Goal: Task Accomplishment & Management: Manage account settings

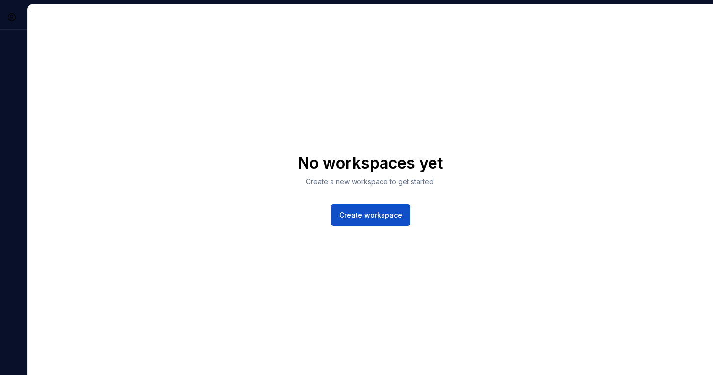
click at [421, 134] on div "No workspaces yet Create a new workspace to get started. Create workspace" at bounding box center [370, 189] width 685 height 371
click at [399, 214] on span "Create workspace" at bounding box center [370, 215] width 63 height 10
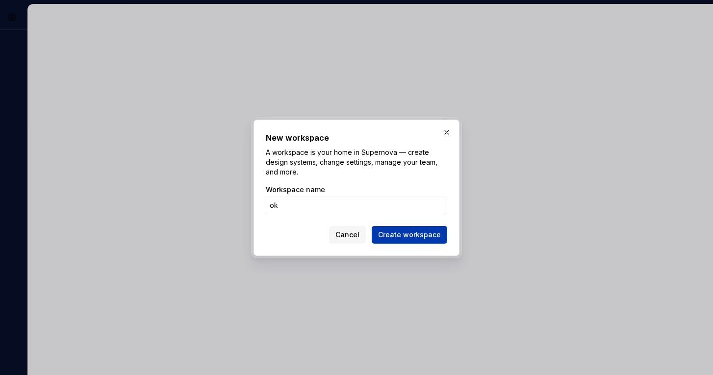
type input "ok"
click at [400, 238] on span "Create workspace" at bounding box center [409, 235] width 63 height 10
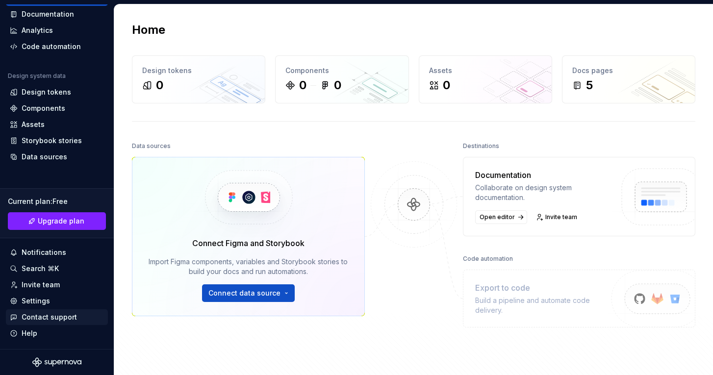
scroll to position [48, 0]
click at [43, 297] on div "Settings" at bounding box center [36, 301] width 28 height 10
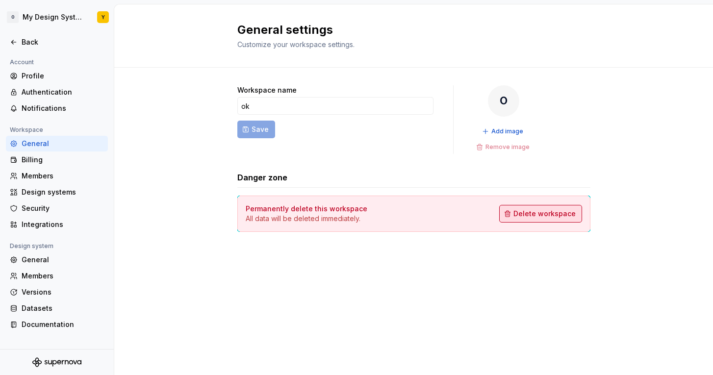
click at [545, 212] on span "Delete workspace" at bounding box center [544, 214] width 62 height 10
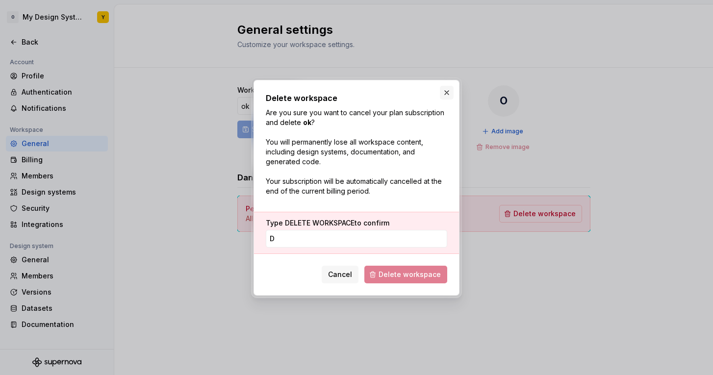
type input "D"
click at [444, 95] on button "button" at bounding box center [447, 93] width 14 height 14
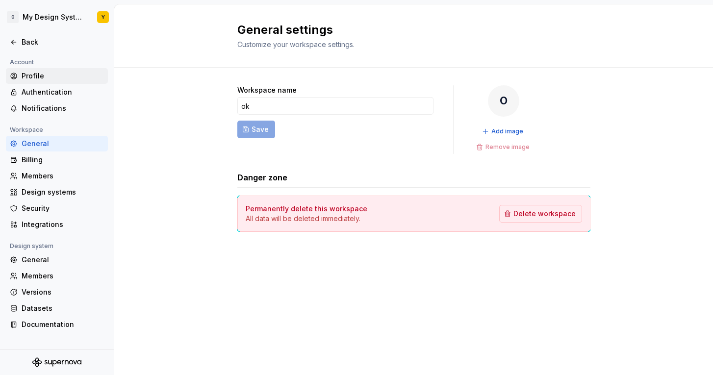
click at [38, 74] on div "Profile" at bounding box center [63, 76] width 82 height 10
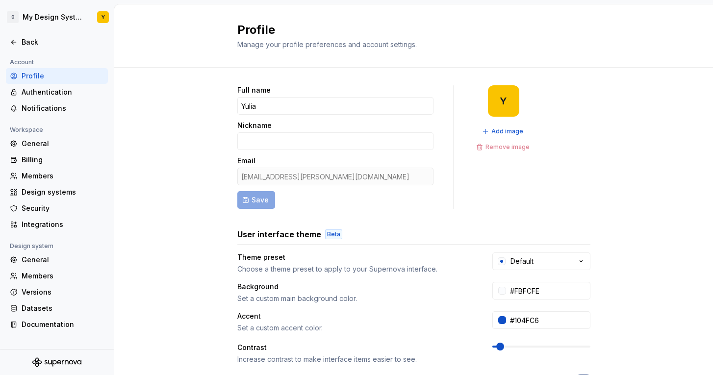
click at [38, 75] on div "Profile" at bounding box center [63, 76] width 82 height 10
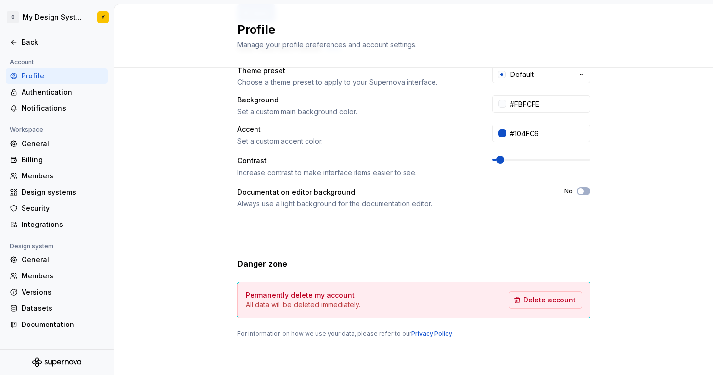
scroll to position [187, 0]
click at [544, 303] on span "Delete account" at bounding box center [549, 300] width 52 height 10
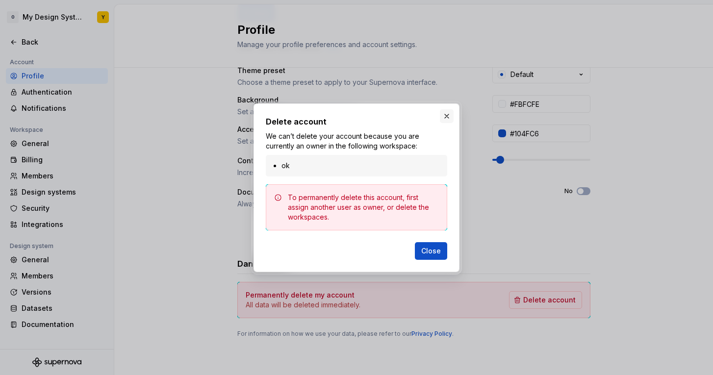
click at [448, 121] on button "button" at bounding box center [447, 116] width 14 height 14
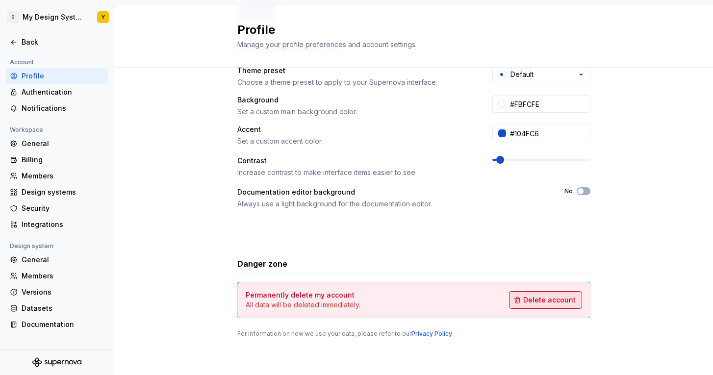
click at [535, 300] on span "Delete account" at bounding box center [549, 300] width 52 height 10
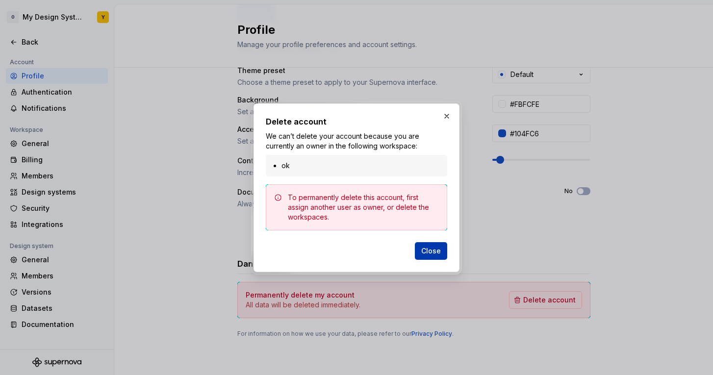
click at [434, 250] on span "Close" at bounding box center [431, 251] width 20 height 10
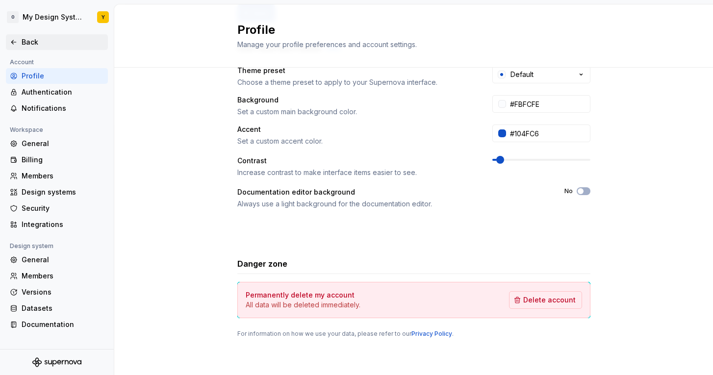
click at [25, 44] on div "Back" at bounding box center [63, 42] width 82 height 10
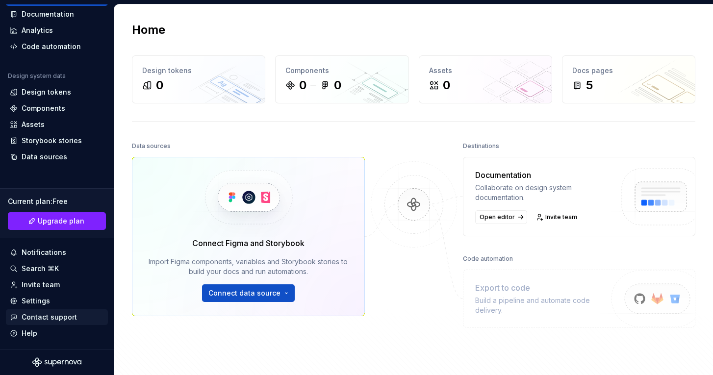
scroll to position [48, 0]
click at [39, 305] on div "Settings" at bounding box center [36, 301] width 28 height 10
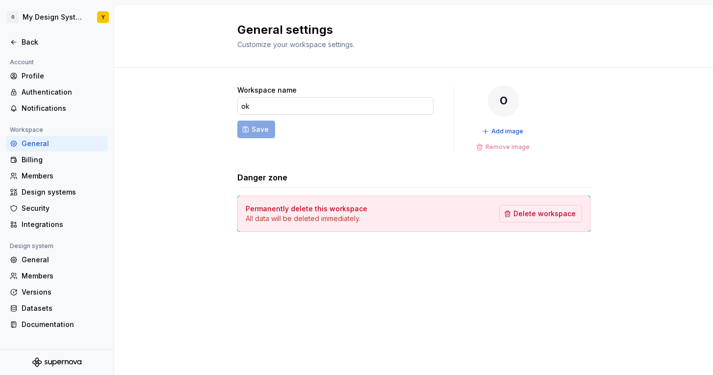
click at [253, 107] on input "ok" at bounding box center [335, 106] width 196 height 18
type input "o"
click at [538, 215] on span "Delete workspace" at bounding box center [544, 214] width 62 height 10
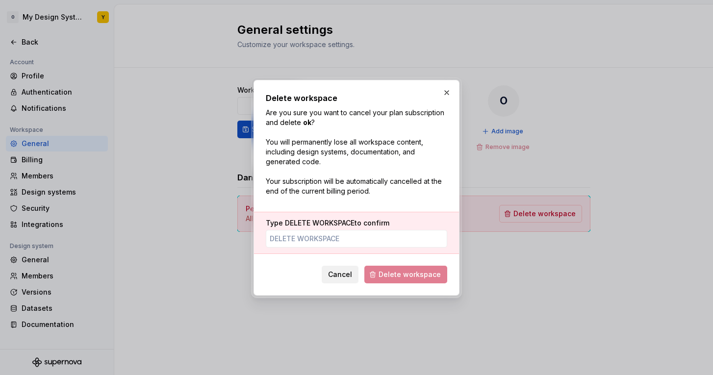
click at [339, 280] on button "Cancel" at bounding box center [340, 275] width 37 height 18
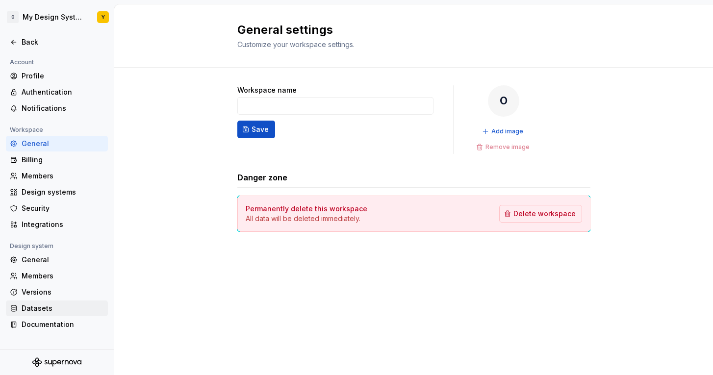
click at [46, 302] on div "Datasets" at bounding box center [57, 308] width 102 height 16
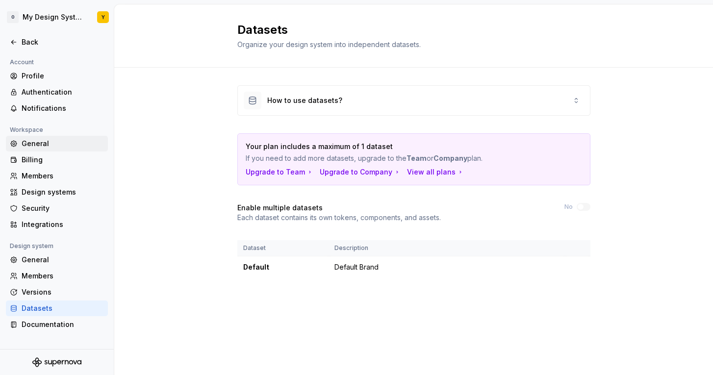
click at [40, 147] on div "General" at bounding box center [63, 144] width 82 height 10
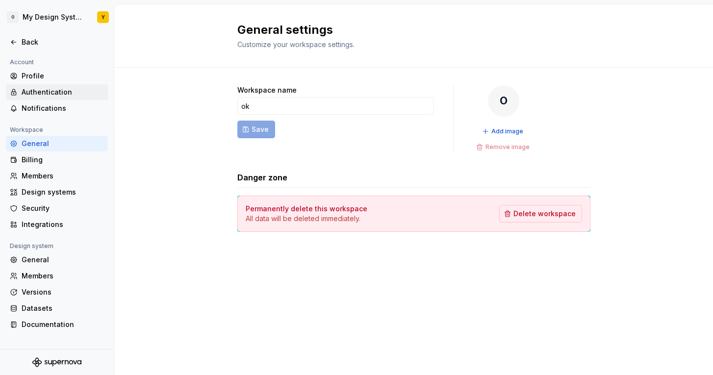
click at [43, 93] on div "Authentication" at bounding box center [63, 92] width 82 height 10
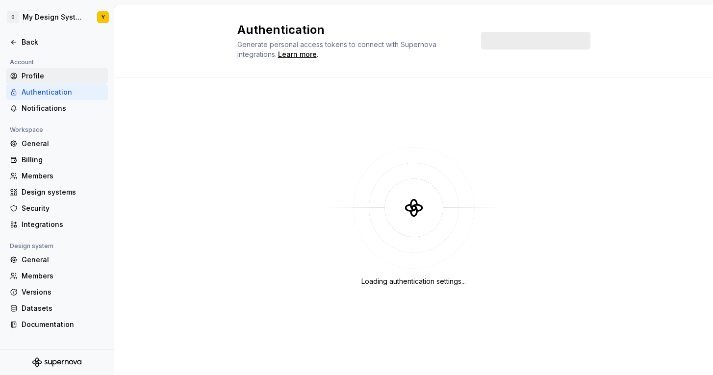
click at [33, 71] on div "Profile" at bounding box center [63, 76] width 82 height 10
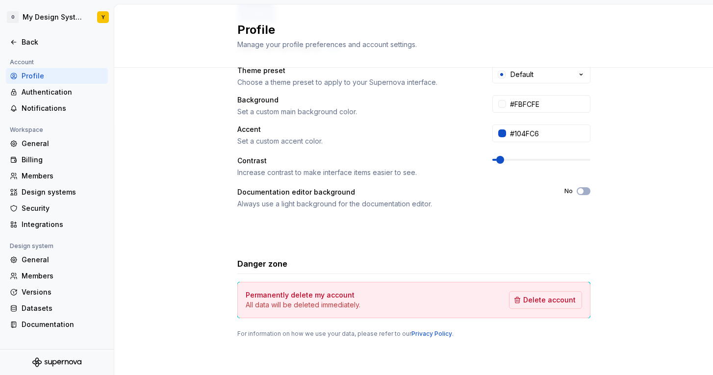
scroll to position [187, 0]
click at [546, 299] on span "Delete account" at bounding box center [549, 300] width 52 height 10
click at [57, 193] on div "Design systems" at bounding box center [63, 192] width 82 height 10
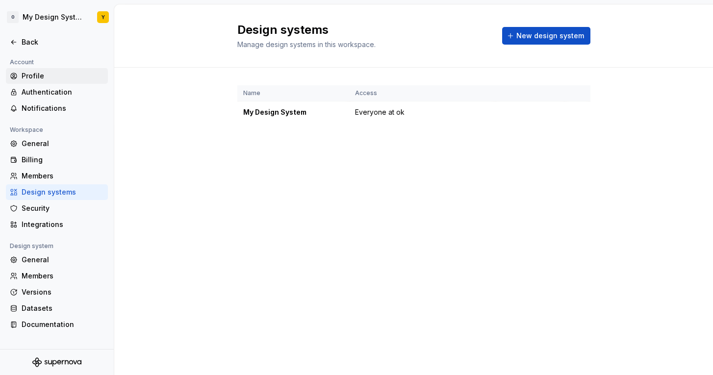
click at [36, 78] on div "Profile" at bounding box center [63, 76] width 82 height 10
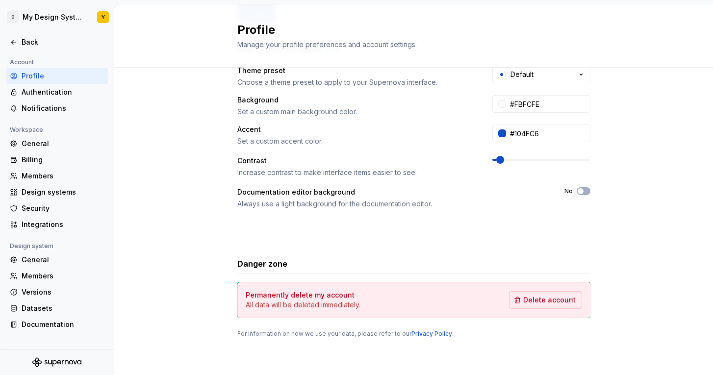
scroll to position [187, 0]
click at [50, 88] on div "Authentication" at bounding box center [63, 92] width 82 height 10
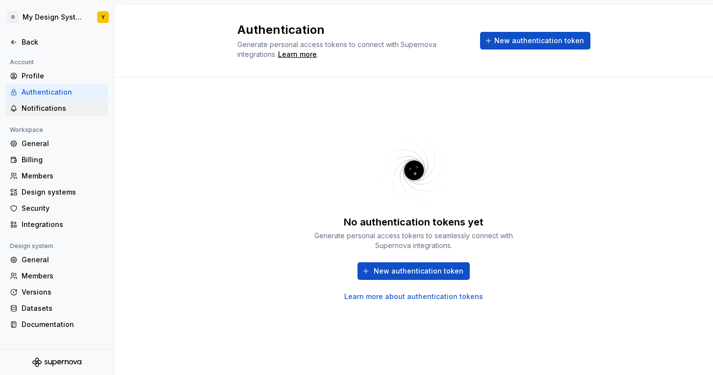
click at [39, 110] on div "Notifications" at bounding box center [63, 108] width 82 height 10
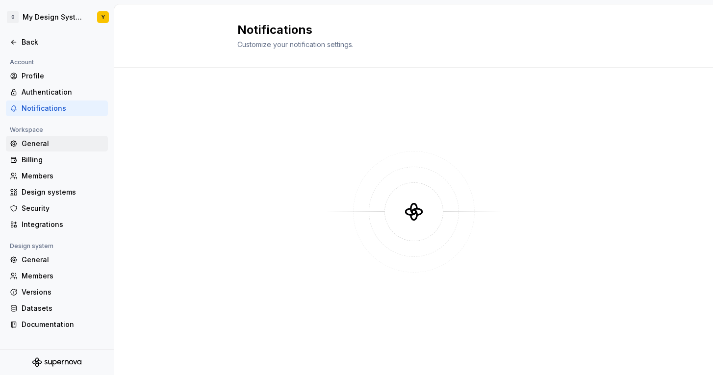
click at [33, 143] on div "General" at bounding box center [63, 144] width 82 height 10
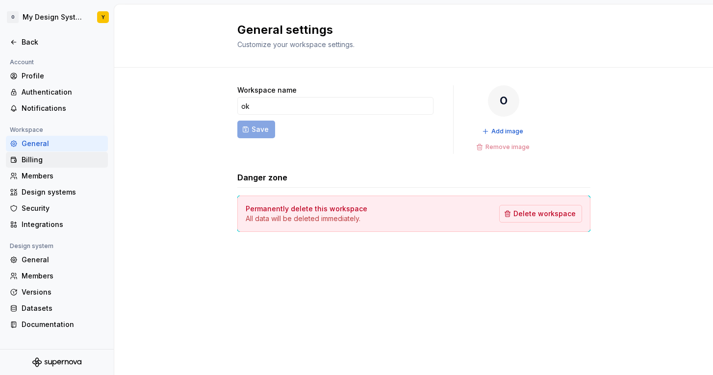
click at [34, 167] on div "Billing" at bounding box center [57, 160] width 102 height 16
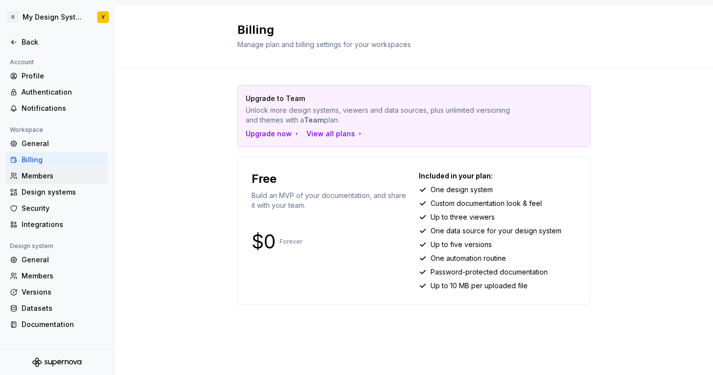
click at [34, 180] on div "Members" at bounding box center [63, 176] width 82 height 10
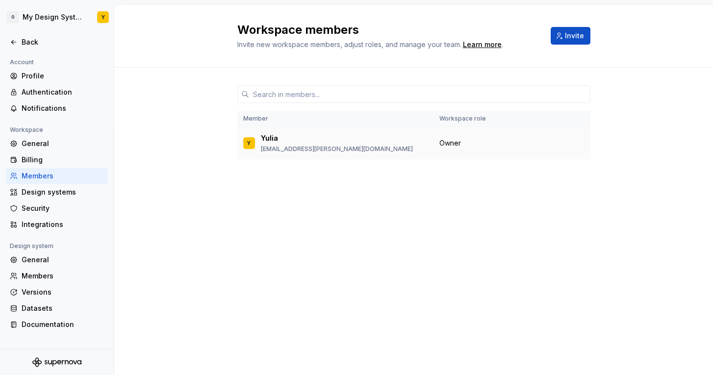
click at [391, 150] on div "Y [PERSON_NAME] [PERSON_NAME][EMAIL_ADDRESS][PERSON_NAME][DOMAIN_NAME]" at bounding box center [335, 143] width 184 height 21
click at [318, 145] on div "[PERSON_NAME] [PERSON_NAME][EMAIL_ADDRESS][PERSON_NAME][DOMAIN_NAME]" at bounding box center [337, 143] width 152 height 20
click at [55, 192] on div "Design systems" at bounding box center [63, 192] width 82 height 10
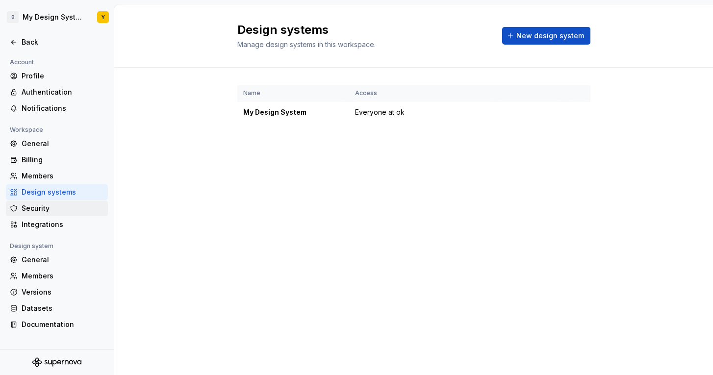
click at [40, 208] on div "Security" at bounding box center [63, 208] width 82 height 10
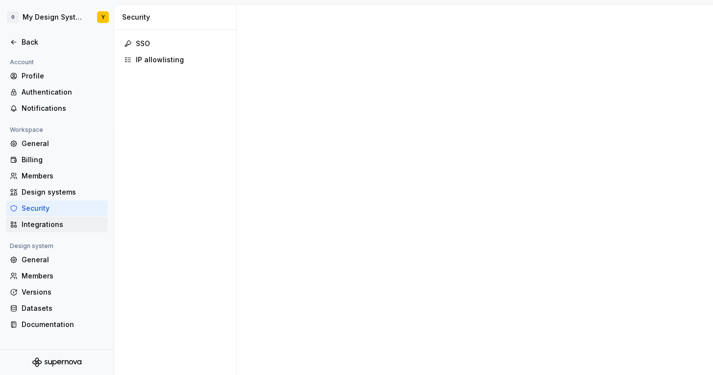
click at [43, 225] on div "Integrations" at bounding box center [63, 225] width 82 height 10
